Goal: Information Seeking & Learning: Learn about a topic

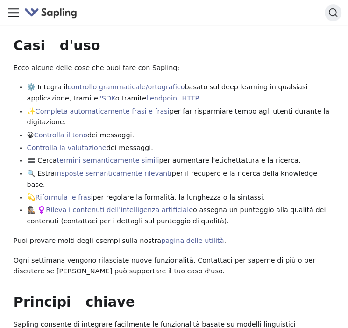
scroll to position [428, 0]
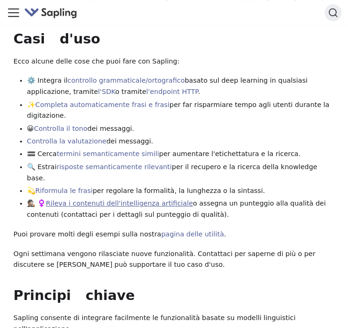
click at [153, 199] on link "Rileva i contenuti dell'intelligenza artificiale" at bounding box center [119, 202] width 147 height 7
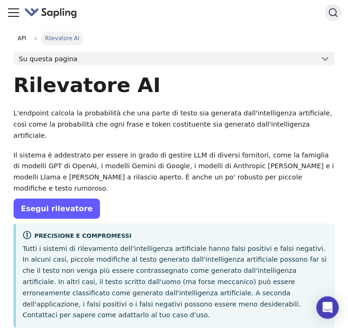
click at [41, 199] on link "Esegui rilevatore" at bounding box center [57, 209] width 87 height 20
click at [33, 199] on link "Esegui rilevatore" at bounding box center [57, 209] width 87 height 20
